Goal: Task Accomplishment & Management: Complete application form

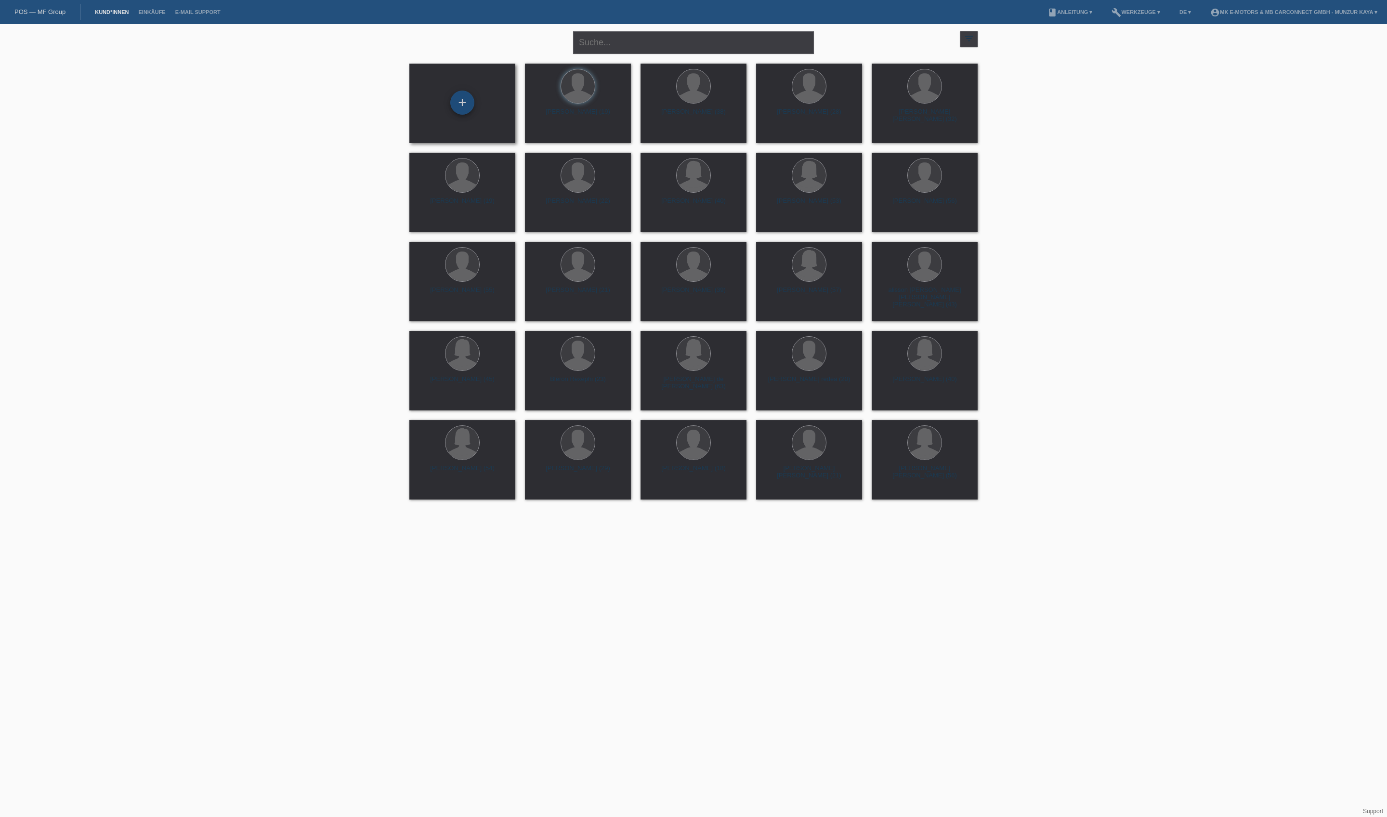
click at [467, 107] on div "+" at bounding box center [462, 102] width 23 height 16
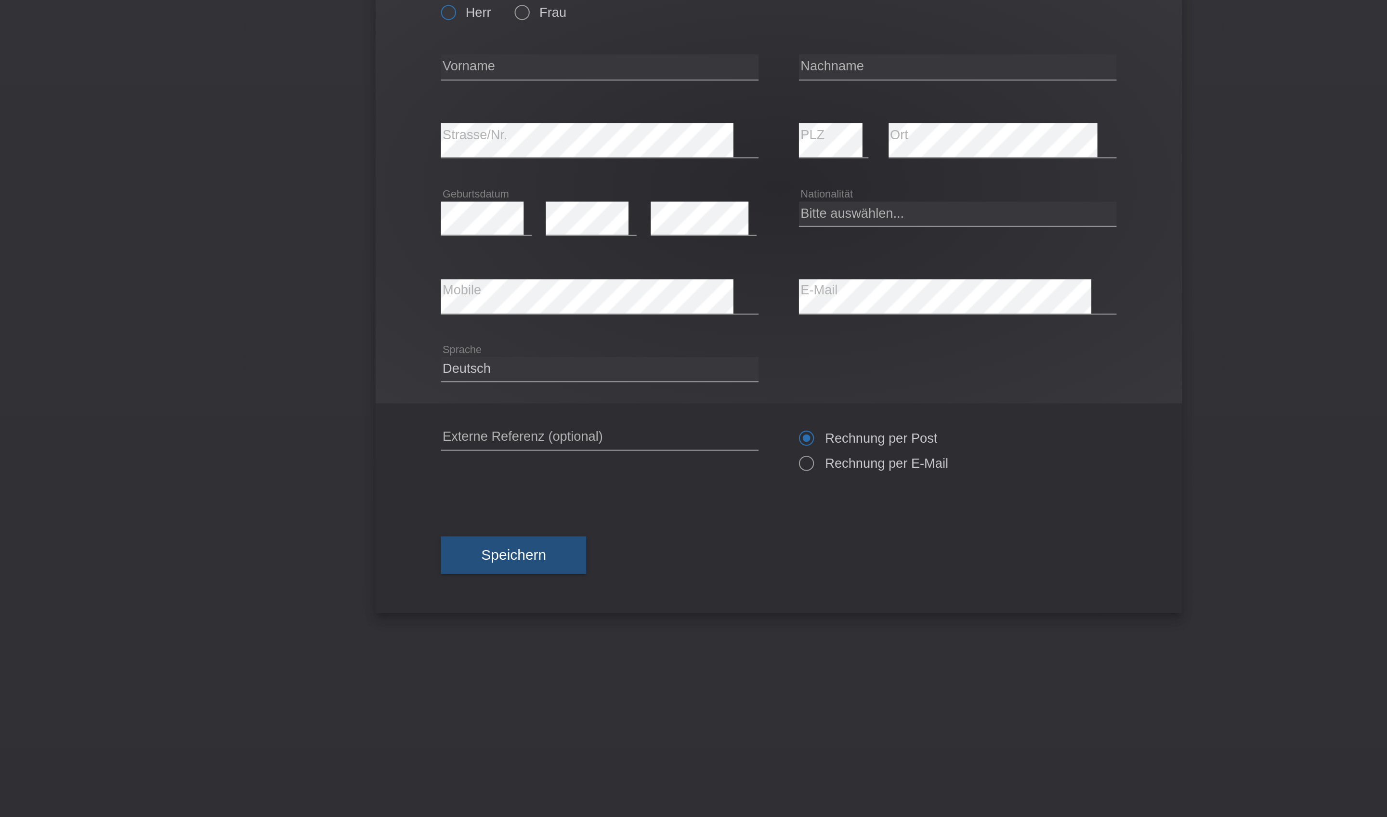
click at [531, 82] on icon at bounding box center [531, 82] width 0 height 0
click at [532, 83] on input "Herr" at bounding box center [535, 86] width 6 height 6
radio input "true"
type input "Alexander"
type input "llulleci"
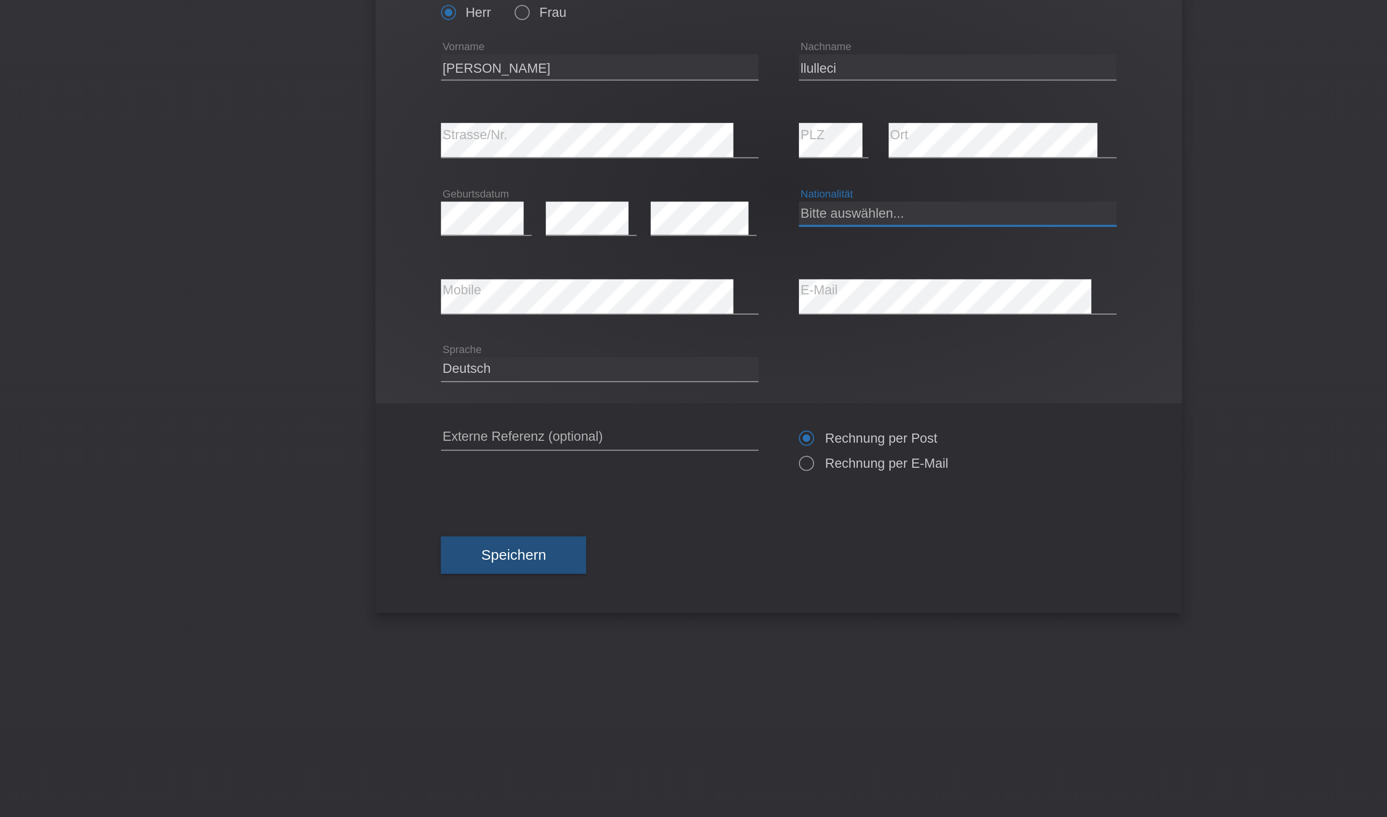
select select "TH"
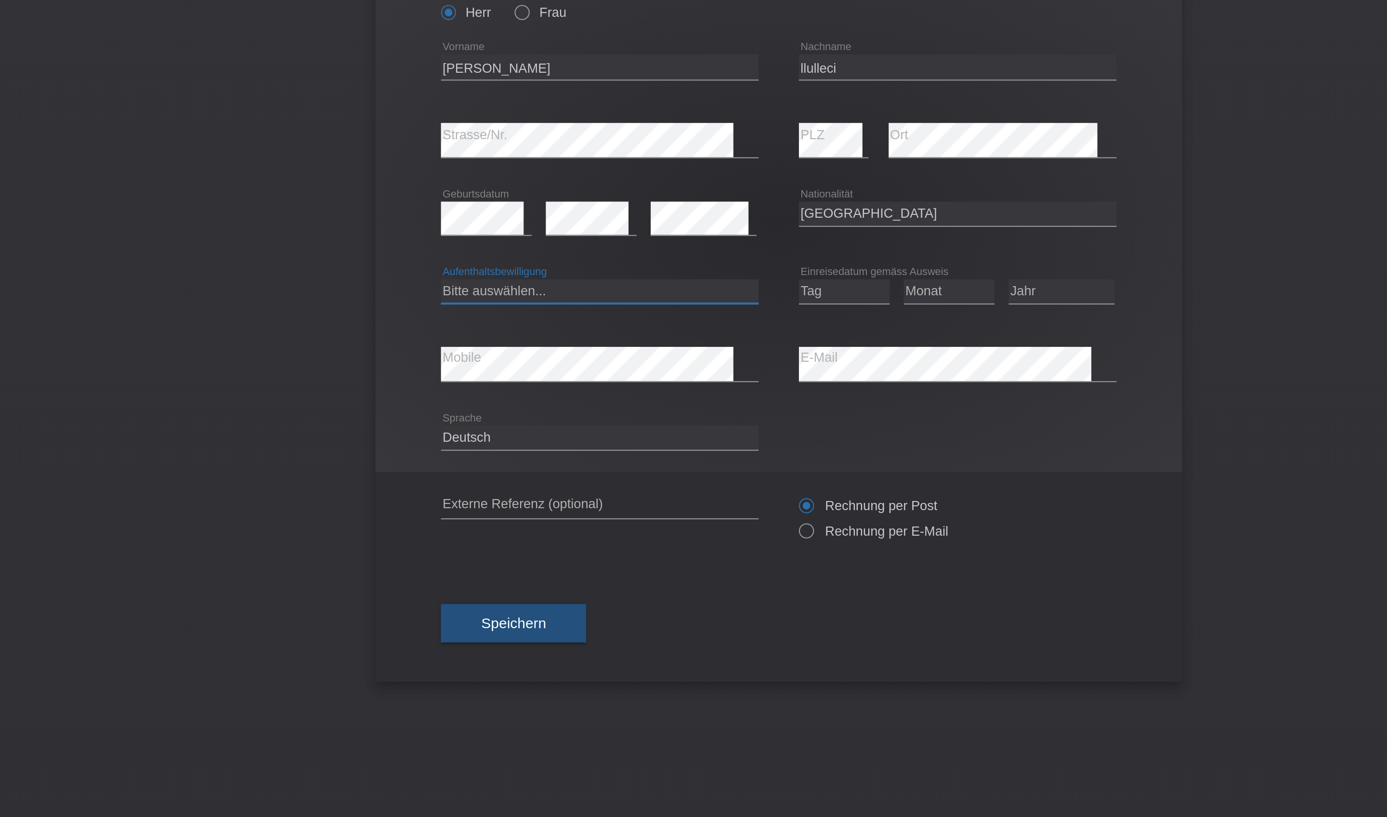
select select "C"
select select "02"
select select "2005"
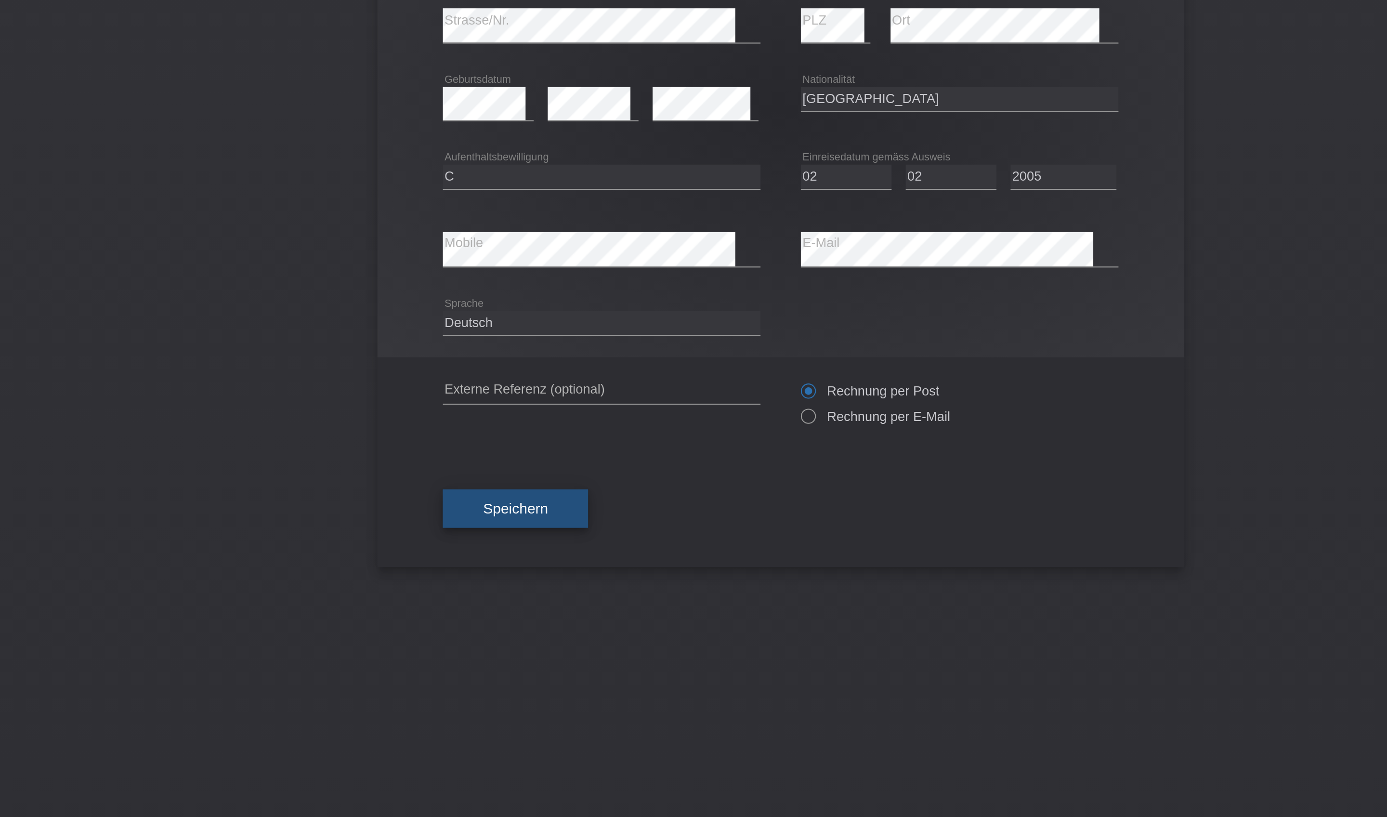
click at [552, 375] on span "Speichern" at bounding box center [567, 379] width 31 height 8
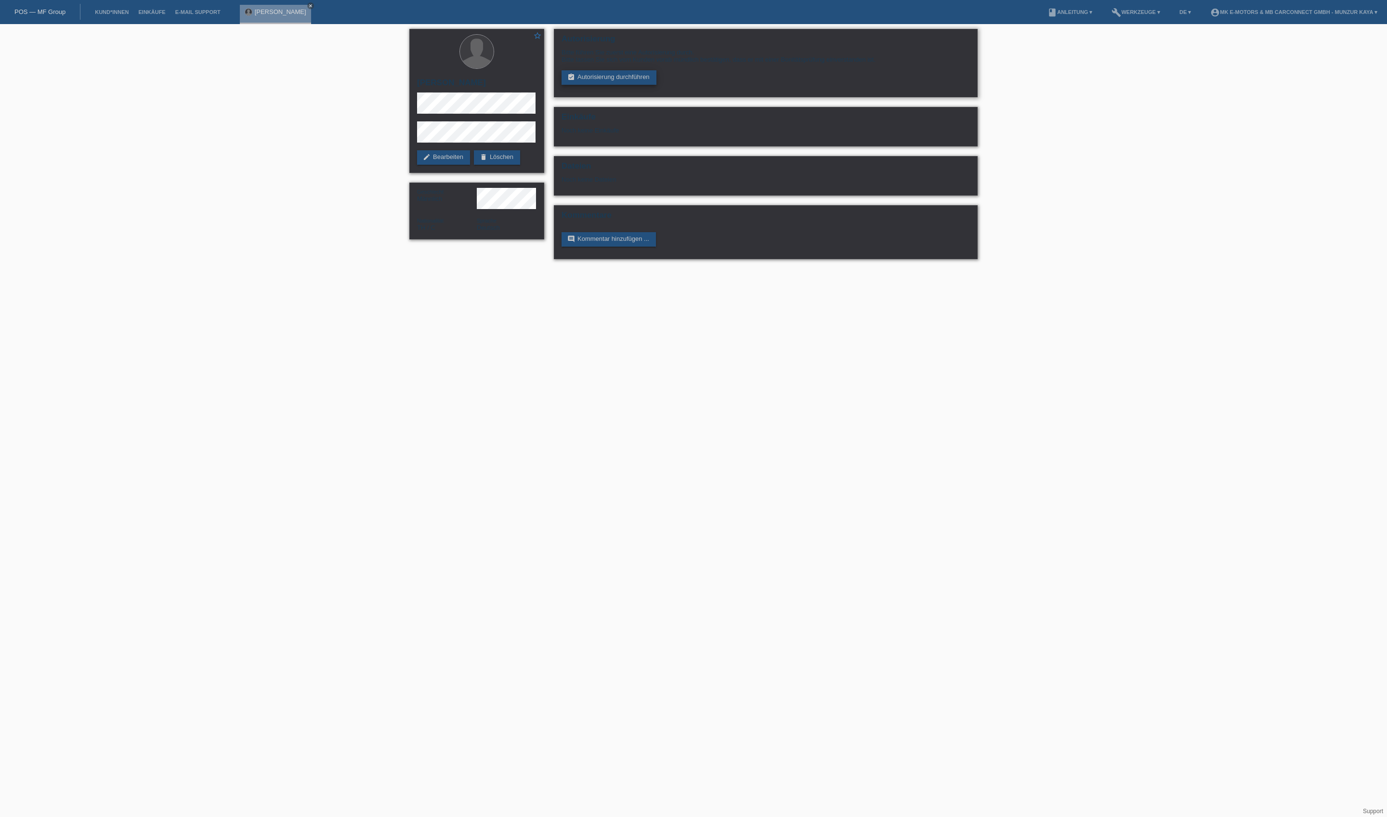
click at [657, 85] on link "assignment_turned_in Autorisierung durchführen" at bounding box center [609, 77] width 95 height 14
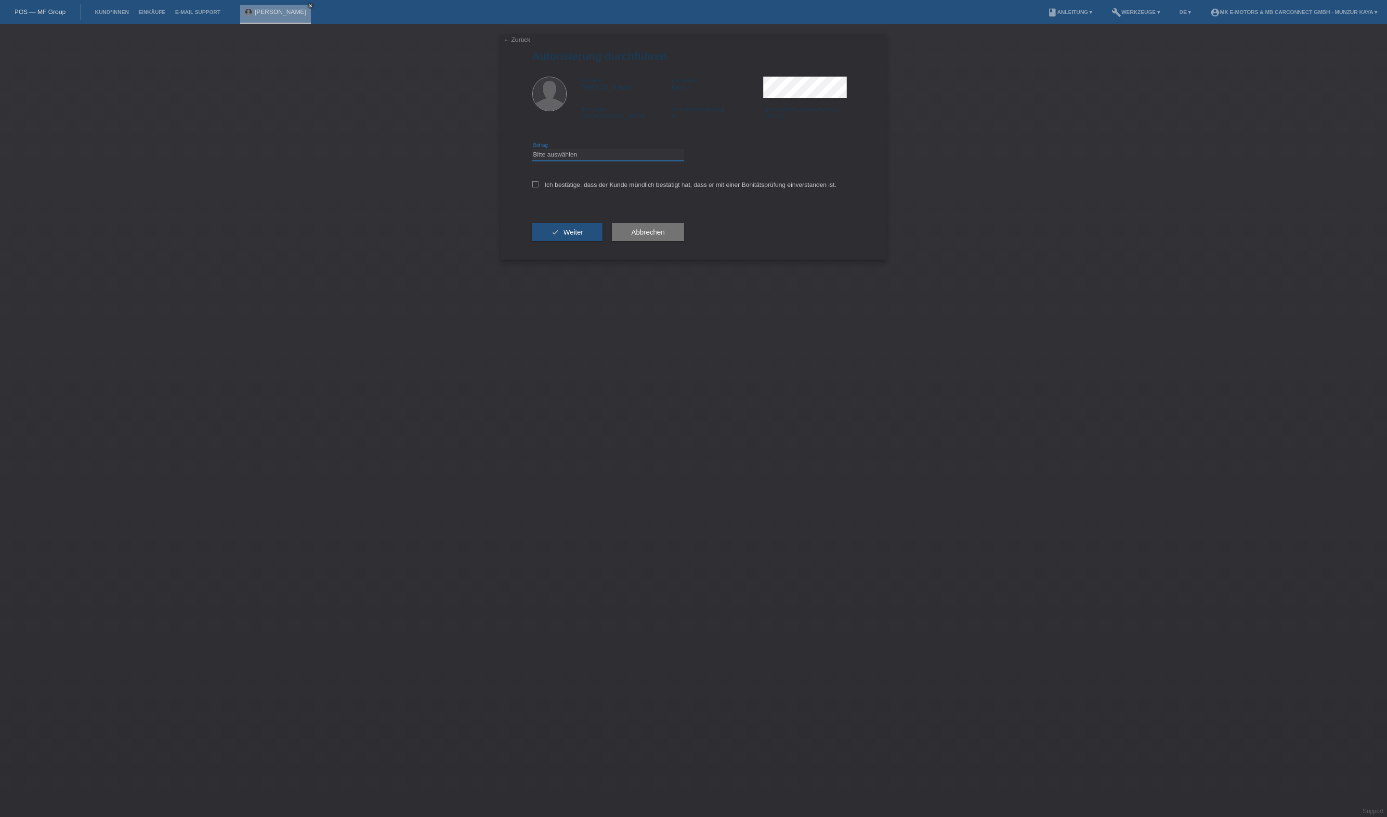
select select "3"
click at [600, 188] on label "Ich bestätige, dass der Kunde mündlich bestätigt hat, dass er mit einer Bonität…" at bounding box center [684, 184] width 304 height 7
click at [539, 187] on input "Ich bestätige, dass der Kunde mündlich bestätigt hat, dass er mit einer Bonität…" at bounding box center [535, 184] width 6 height 6
checkbox input "true"
click at [583, 236] on span "Weiter" at bounding box center [574, 232] width 20 height 8
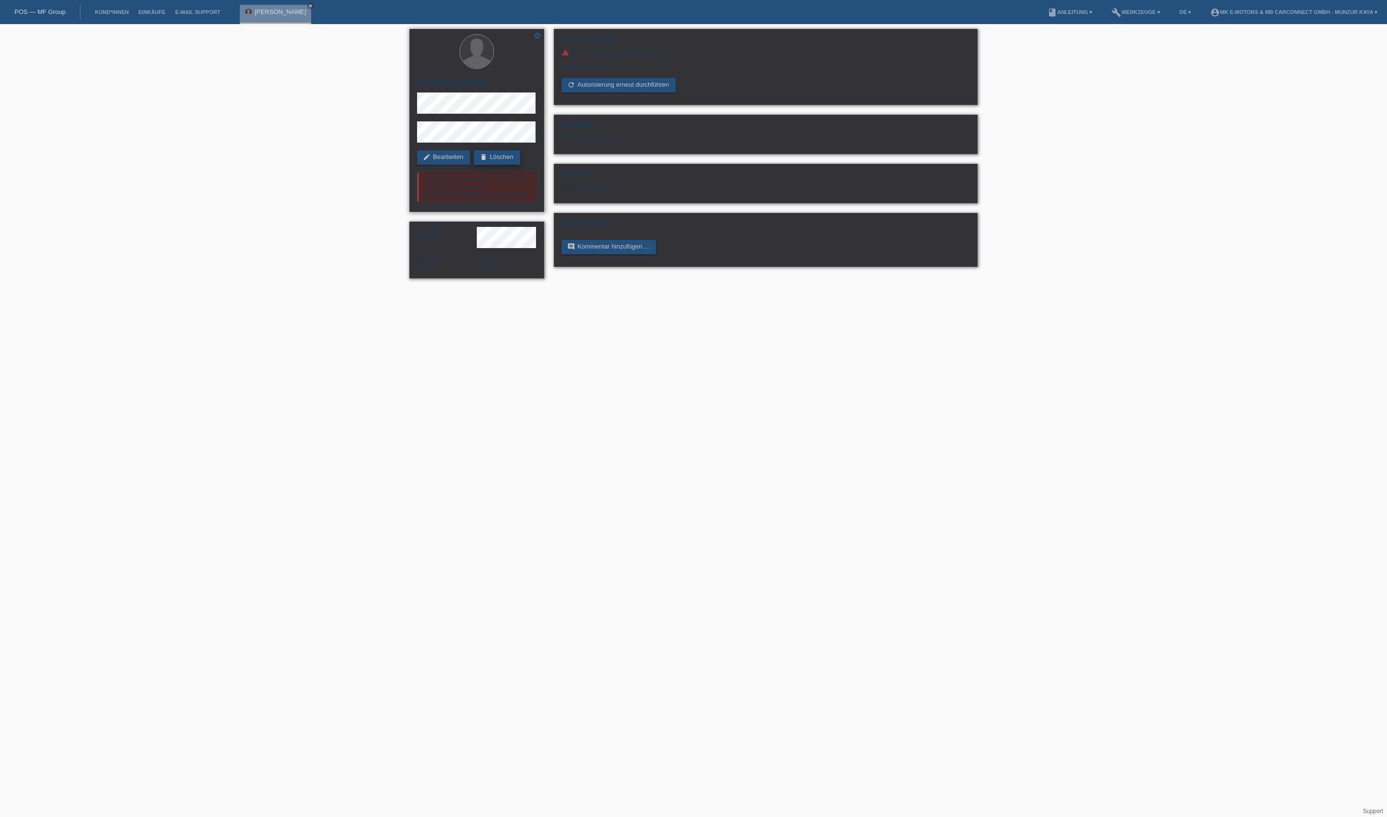
click at [474, 165] on link "delete Löschen" at bounding box center [497, 157] width 46 height 14
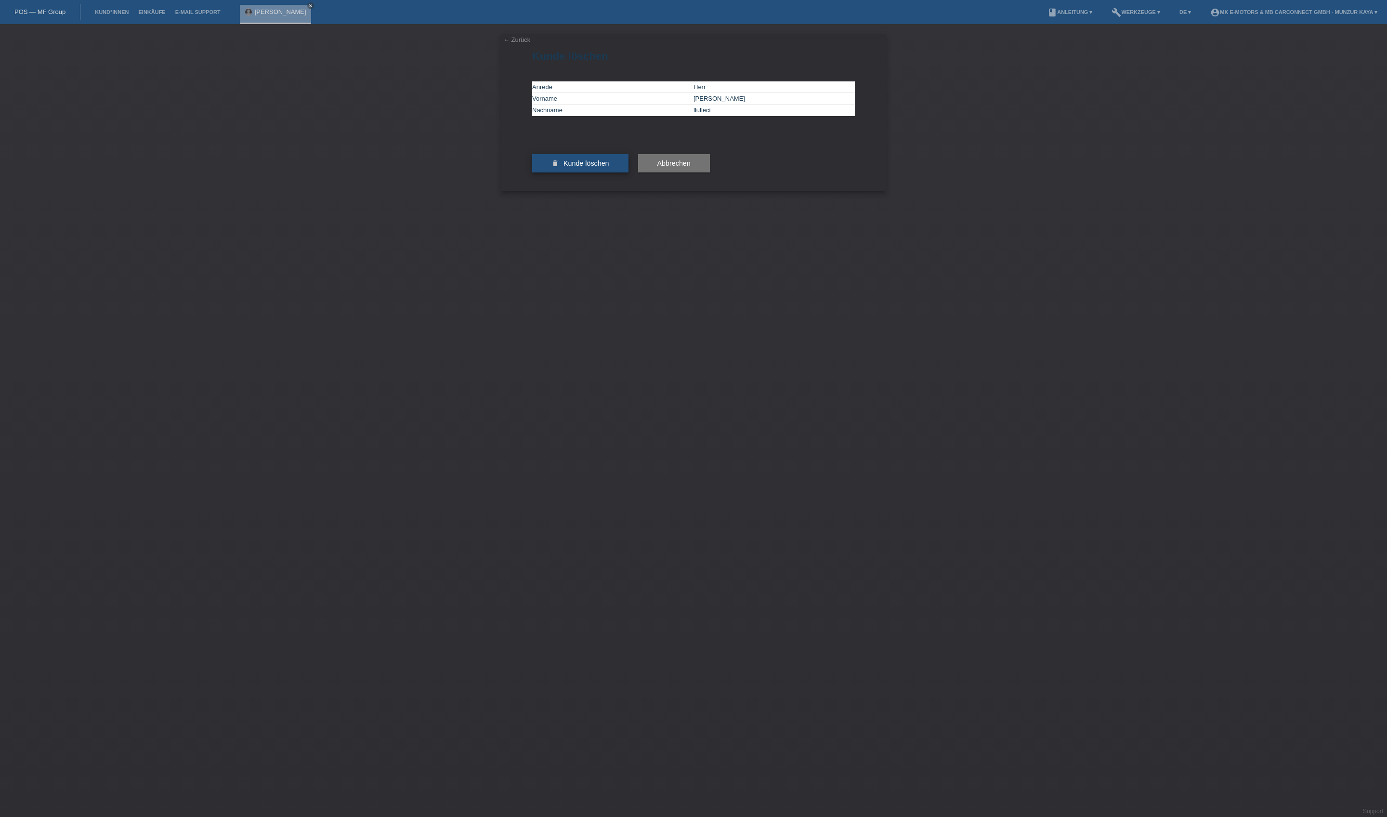
click at [607, 172] on button "delete Kunde löschen" at bounding box center [580, 163] width 96 height 18
